Goal: Register for event/course

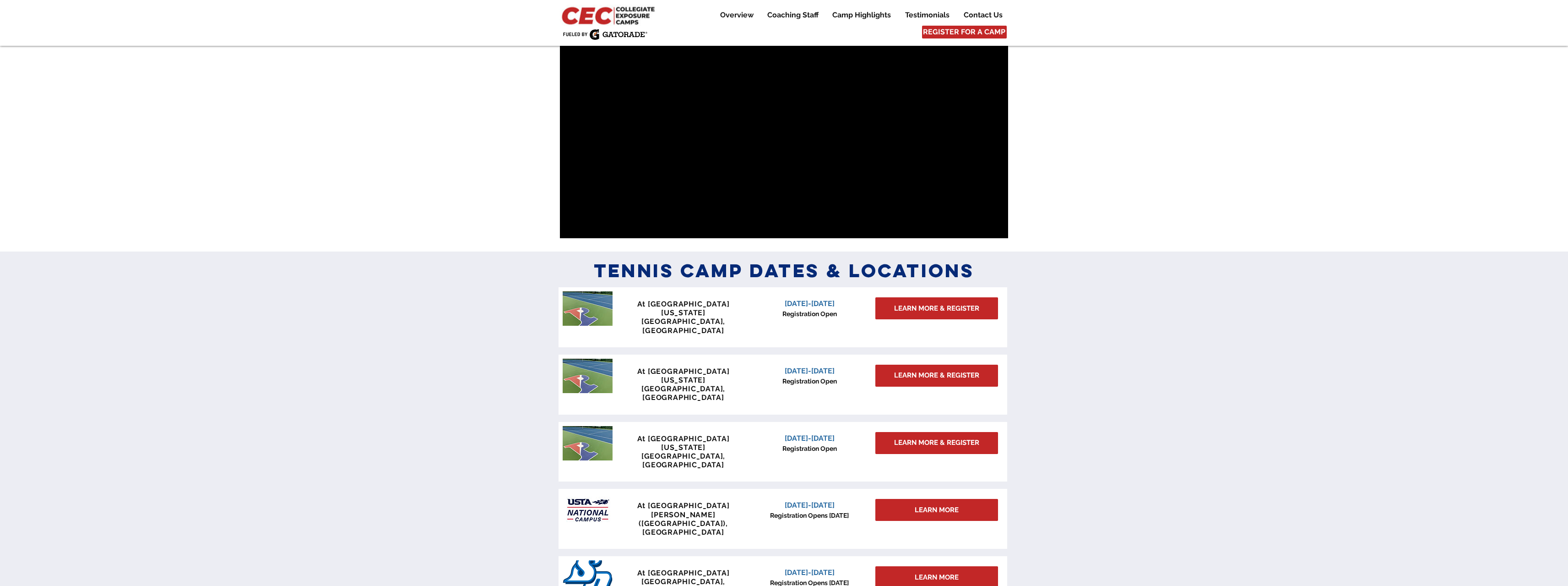
scroll to position [550, 0]
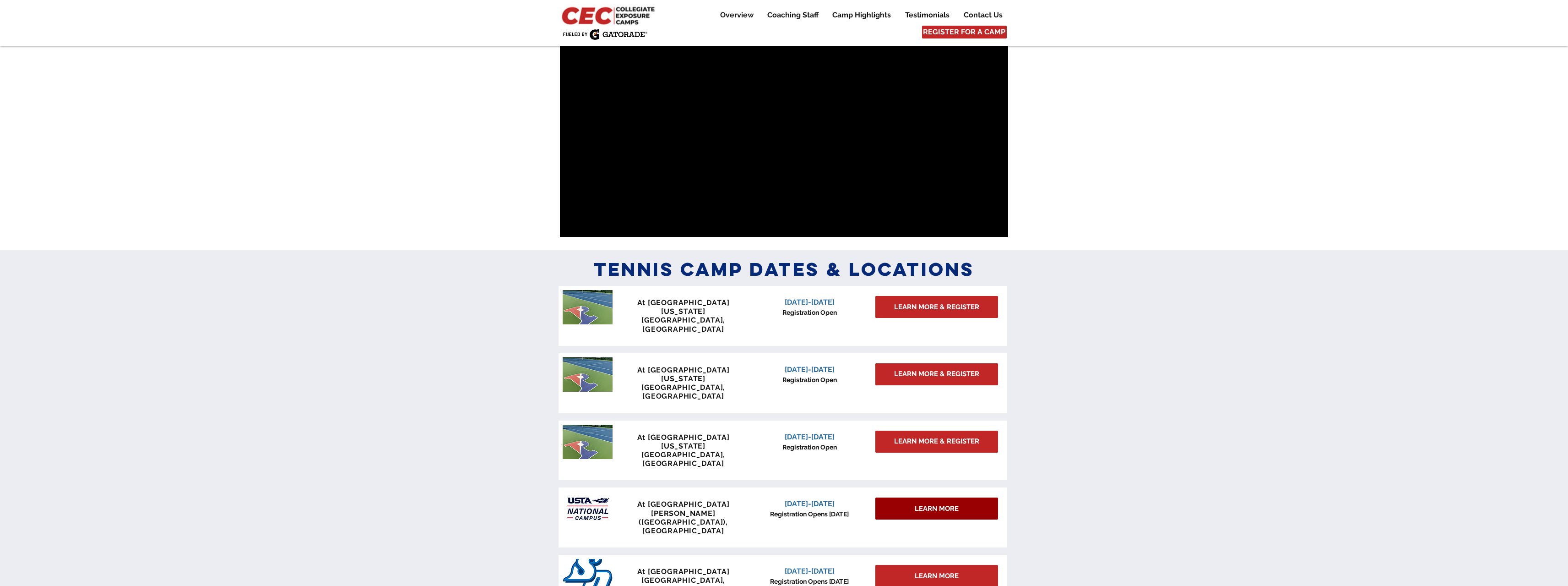
click at [951, 504] on span "LEARN MORE" at bounding box center [937, 509] width 44 height 10
click at [950, 504] on span "LEARN MORE" at bounding box center [937, 509] width 44 height 10
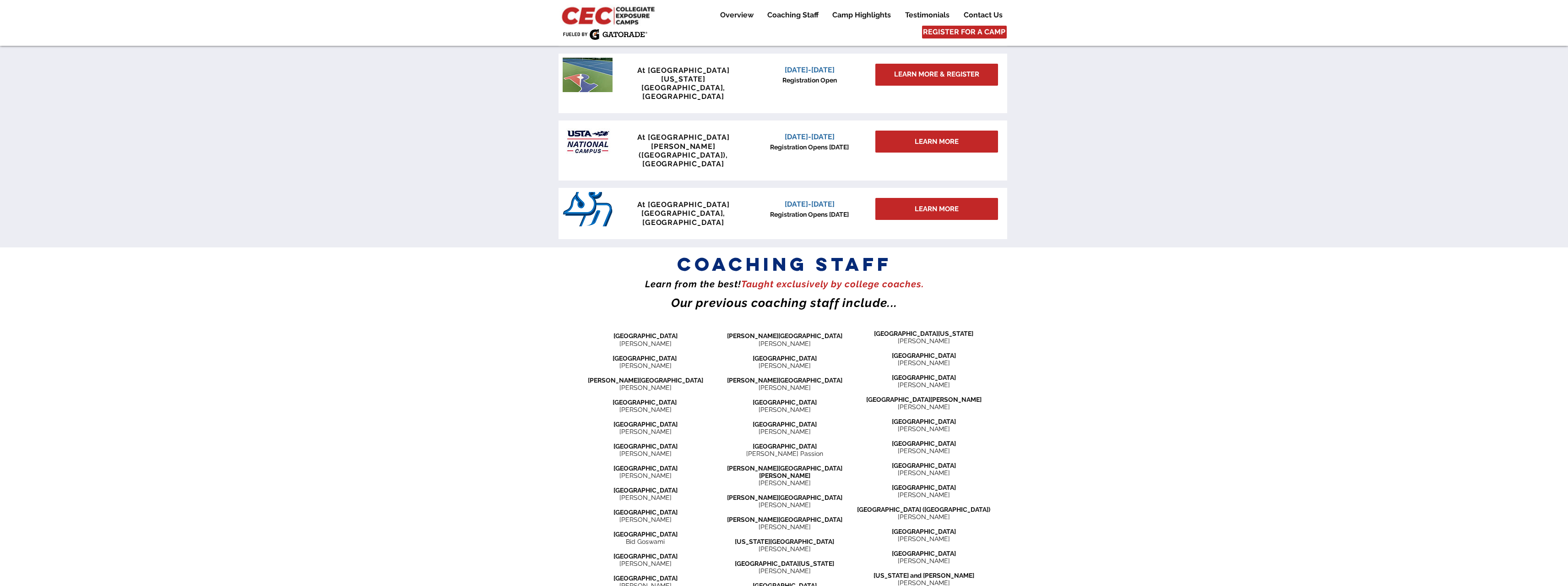
scroll to position [836, 0]
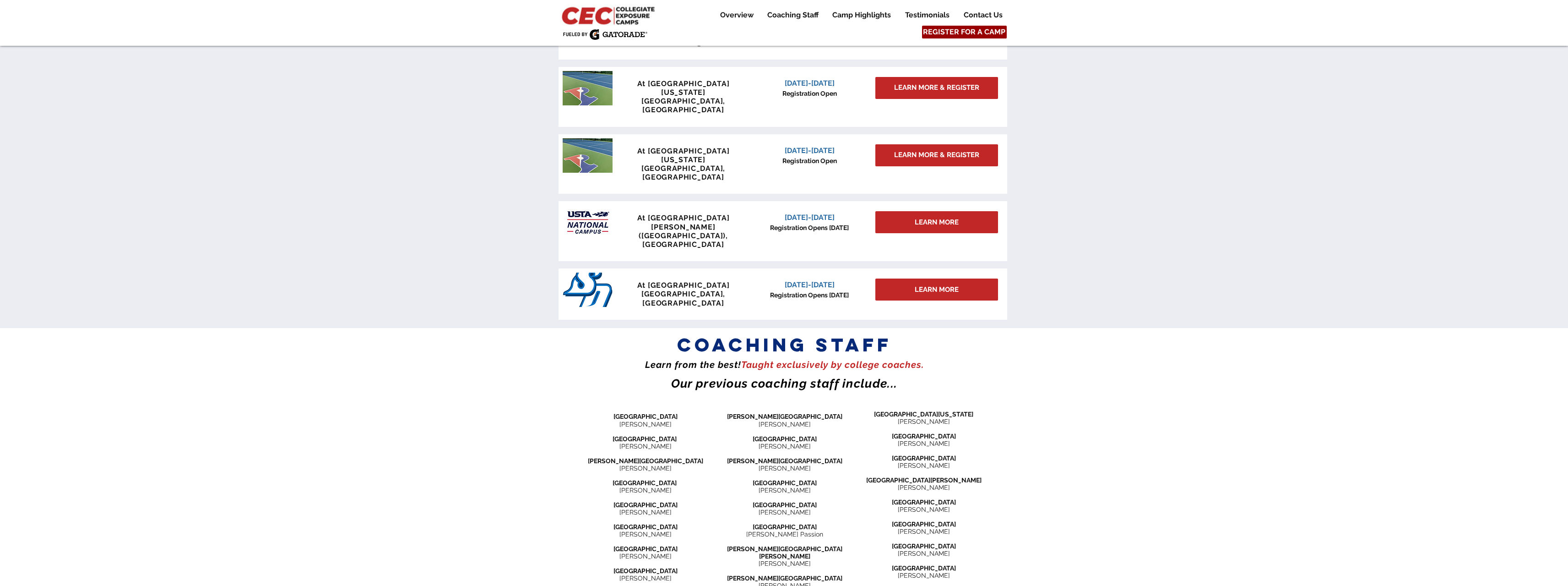
click at [953, 29] on span "REGISTER FOR A CAMP" at bounding box center [964, 32] width 82 height 10
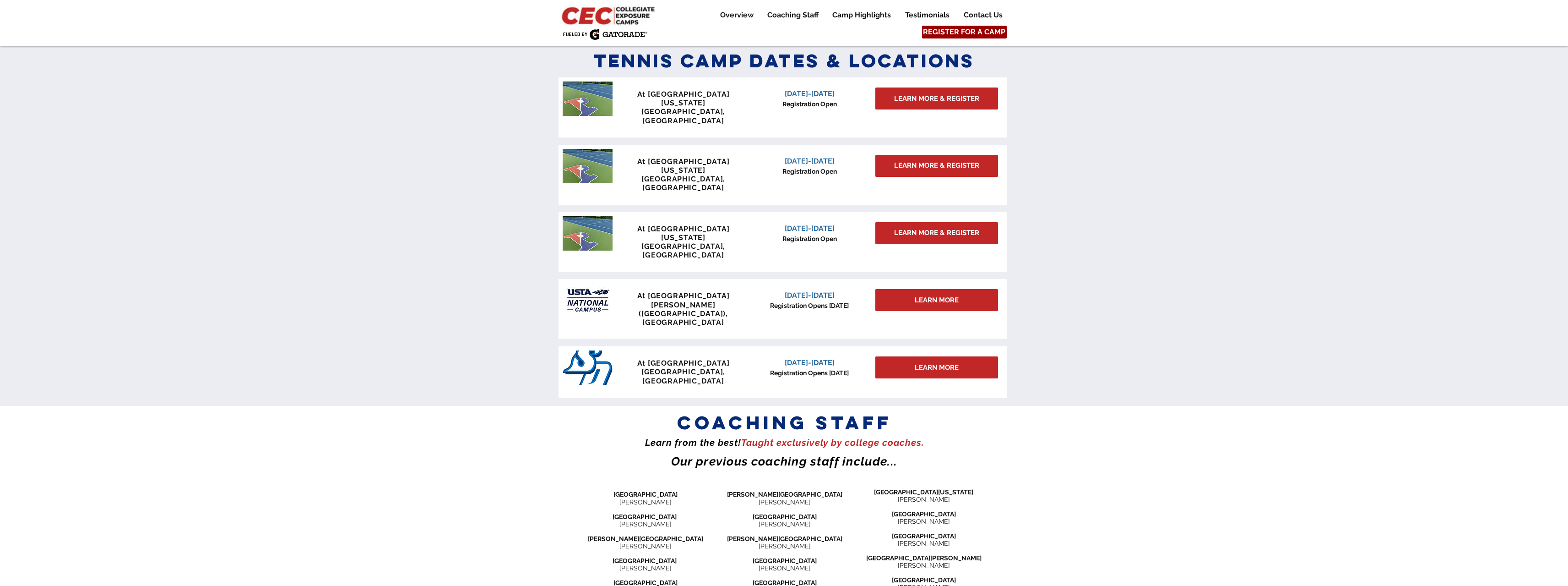
scroll to position [754, 0]
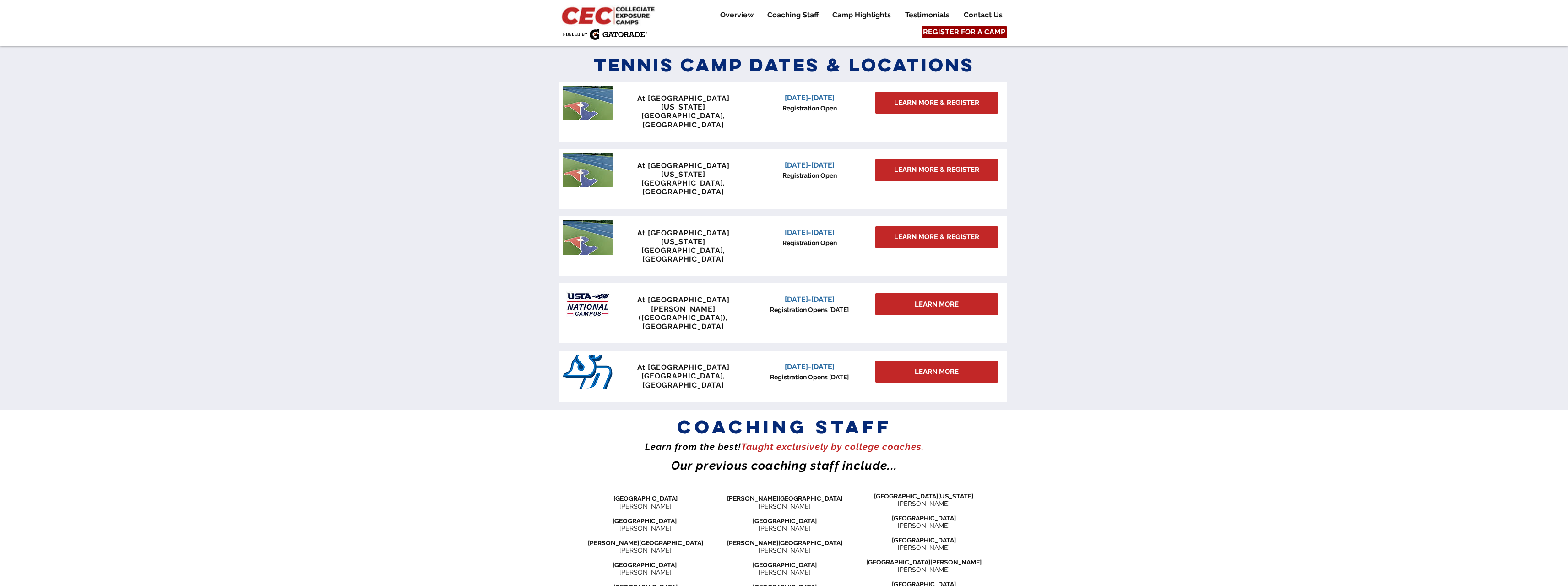
click at [965, 29] on span "REGISTER FOR A CAMP" at bounding box center [964, 32] width 82 height 10
click at [956, 300] on span "LEARN MORE" at bounding box center [937, 305] width 44 height 10
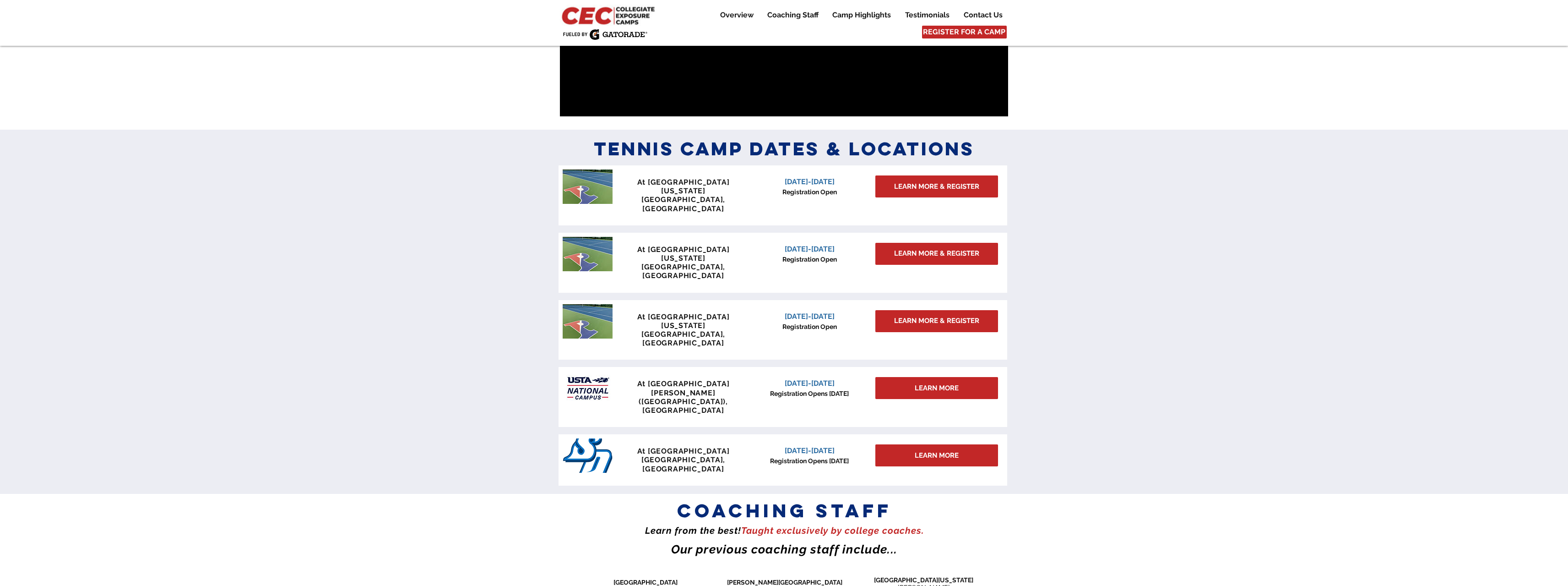
scroll to position [687, 0]
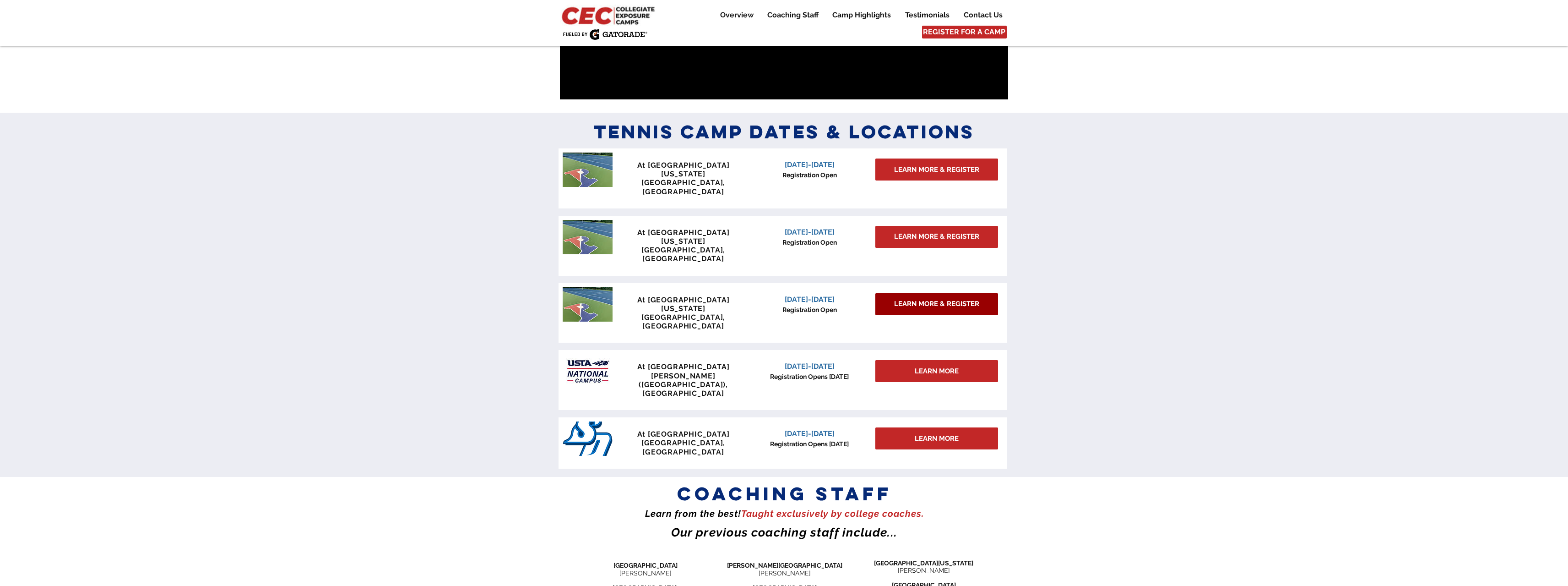
click at [951, 299] on span "LEARN MORE & REGISTER" at bounding box center [937, 304] width 85 height 10
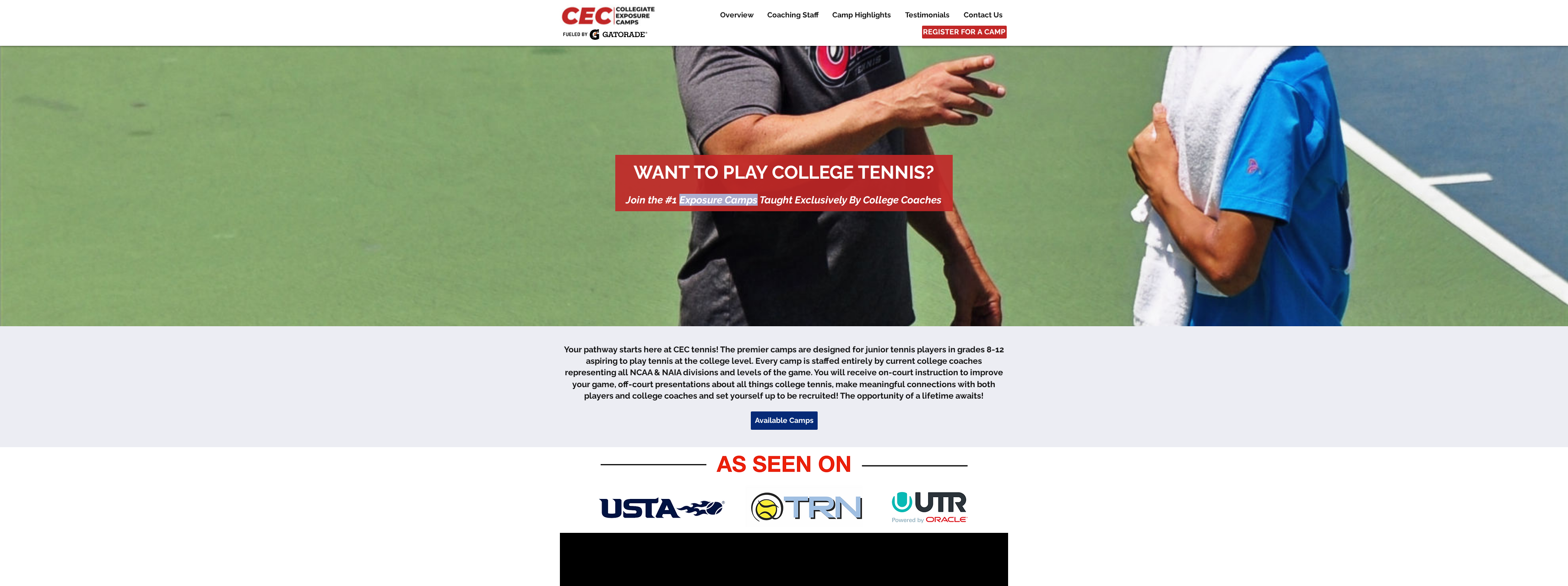
drag, startPoint x: 679, startPoint y: 200, endPoint x: 748, endPoint y: 203, distance: 69.1
click at [754, 203] on span "Join the #1 Exposure Camps Taught Exclusively By College Coaches" at bounding box center [783, 200] width 316 height 12
drag, startPoint x: 747, startPoint y: 203, endPoint x: 696, endPoint y: 201, distance: 51.0
click at [696, 201] on span "Join the #1 Exposure Camps Taught Exclusively By College Coaches" at bounding box center [783, 200] width 316 height 12
drag, startPoint x: 681, startPoint y: 199, endPoint x: 757, endPoint y: 197, distance: 76.0
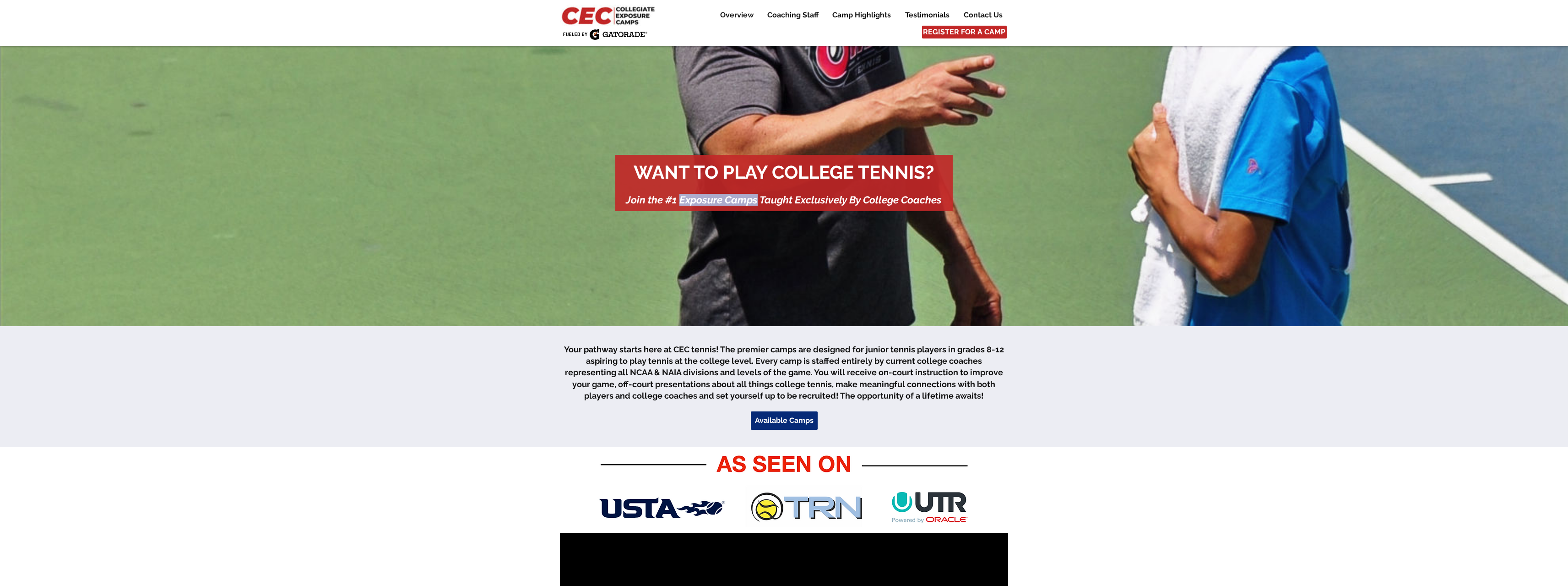
click at [757, 197] on span "Join the #1 Exposure Camps Taught Exclusively By College Coaches" at bounding box center [783, 200] width 316 height 12
copy span "Exposure Camps"
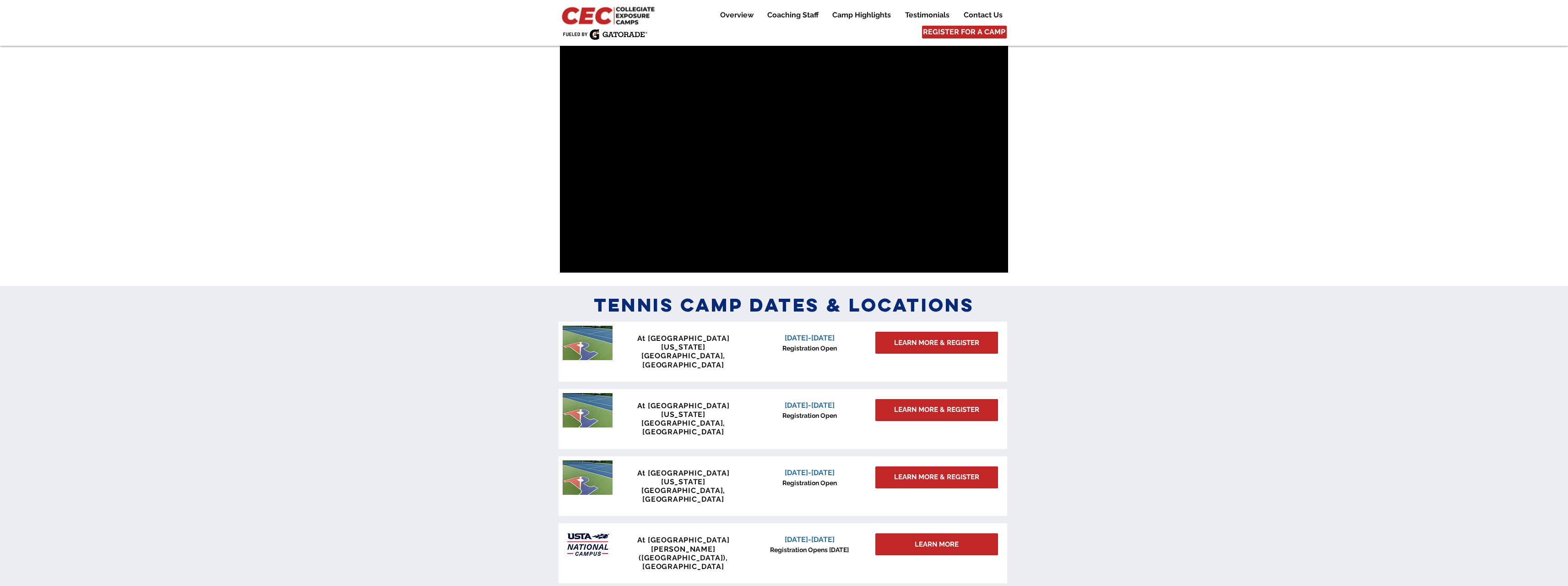
scroll to position [641, 0]
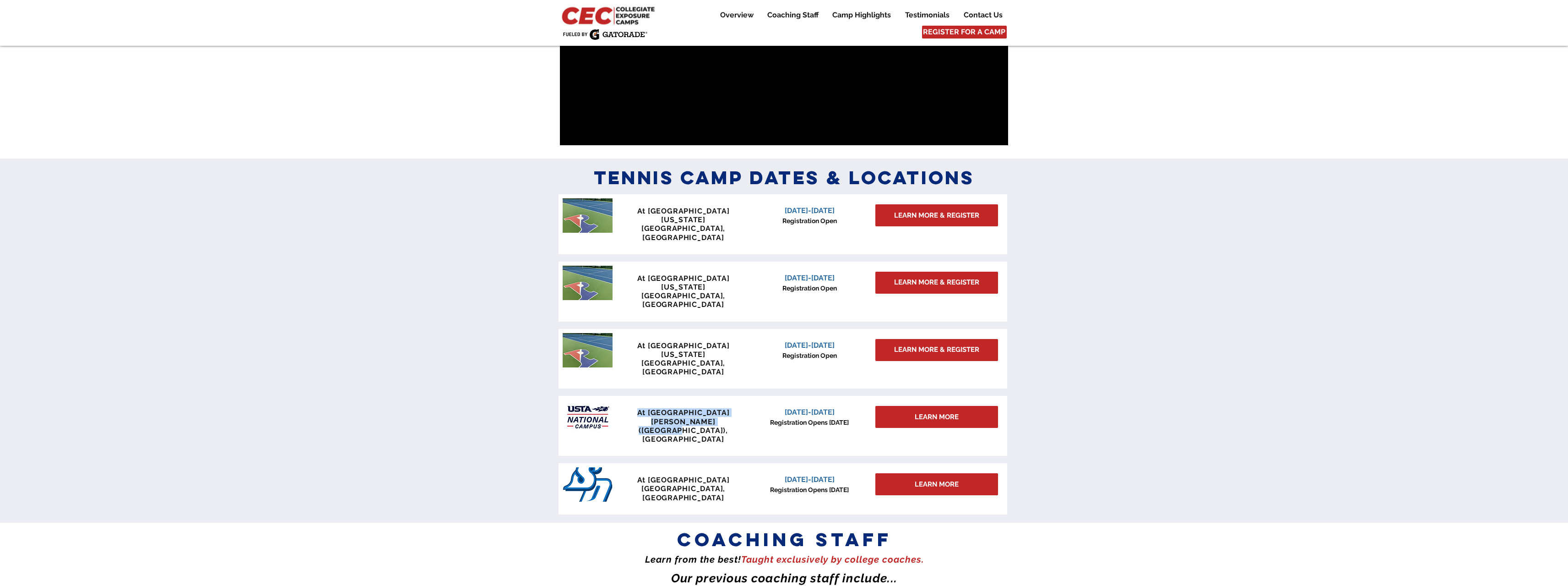
drag, startPoint x: 634, startPoint y: 362, endPoint x: 743, endPoint y: 373, distance: 109.6
click at [743, 408] on div "At USTA National Campus Lake Nona (Orlando), FL" at bounding box center [684, 426] width 136 height 35
copy div "At USTA National Campus Lake Nona (Orlando), FL"
click at [931, 406] on div "LEARN MORE" at bounding box center [937, 417] width 123 height 22
click at [1220, 345] on div at bounding box center [784, 341] width 1568 height 364
